Goal: Register for event/course

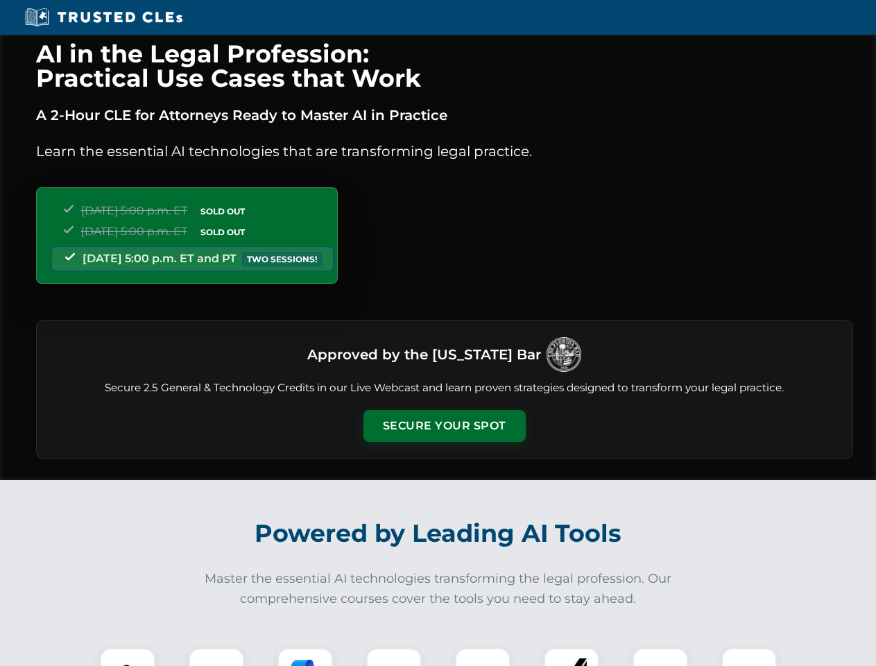
click at [444, 426] on button "Secure Your Spot" at bounding box center [444, 426] width 162 height 32
click at [128, 657] on img at bounding box center [128, 675] width 40 height 40
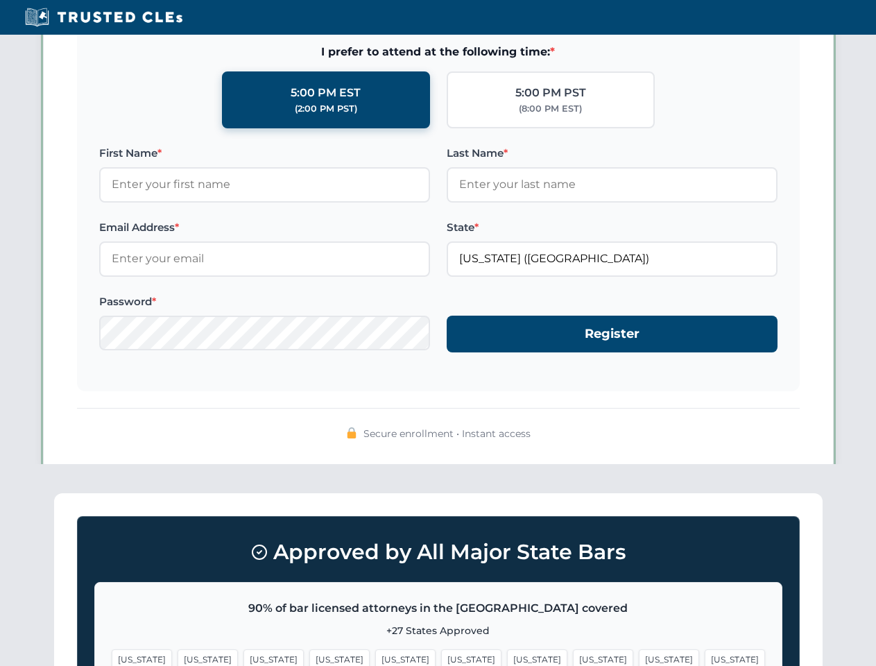
click at [507, 657] on span "[US_STATE]" at bounding box center [537, 659] width 60 height 20
click at [639, 657] on span "[US_STATE]" at bounding box center [669, 659] width 60 height 20
